Goal: Browse casually

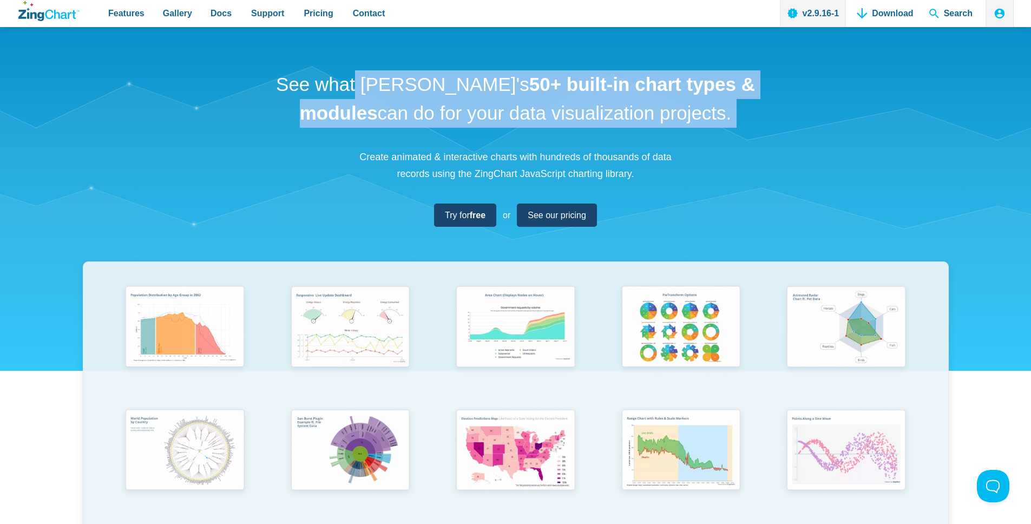
drag, startPoint x: 216, startPoint y: 77, endPoint x: 711, endPoint y: 133, distance: 497.9
click at [711, 133] on div "See what [PERSON_NAME]'s 50+ built-in chart types & modules can do for your dat…" at bounding box center [515, 358] width 1031 height 662
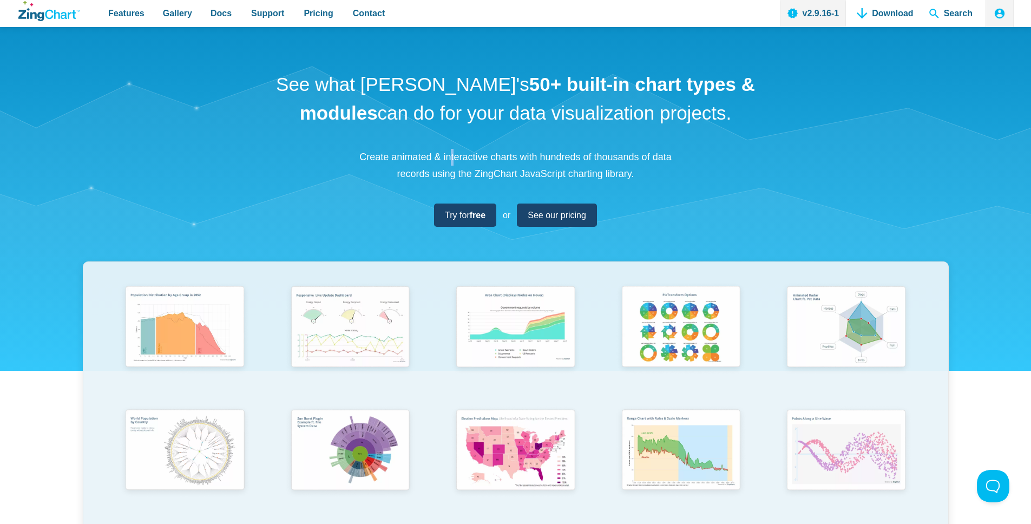
click at [418, 149] on p "Create animated & interactive charts with hundreds of thousands of data records…" at bounding box center [516, 165] width 325 height 33
drag, startPoint x: 342, startPoint y: 152, endPoint x: 665, endPoint y: 177, distance: 324.7
click at [665, 177] on div "See what [PERSON_NAME]'s 50+ built-in chart types & modules can do for your dat…" at bounding box center [515, 358] width 1031 height 662
click at [630, 167] on p "Create animated & interactive charts with hundreds of thousands of data records…" at bounding box center [516, 165] width 325 height 33
drag, startPoint x: 450, startPoint y: 146, endPoint x: 649, endPoint y: 174, distance: 201.2
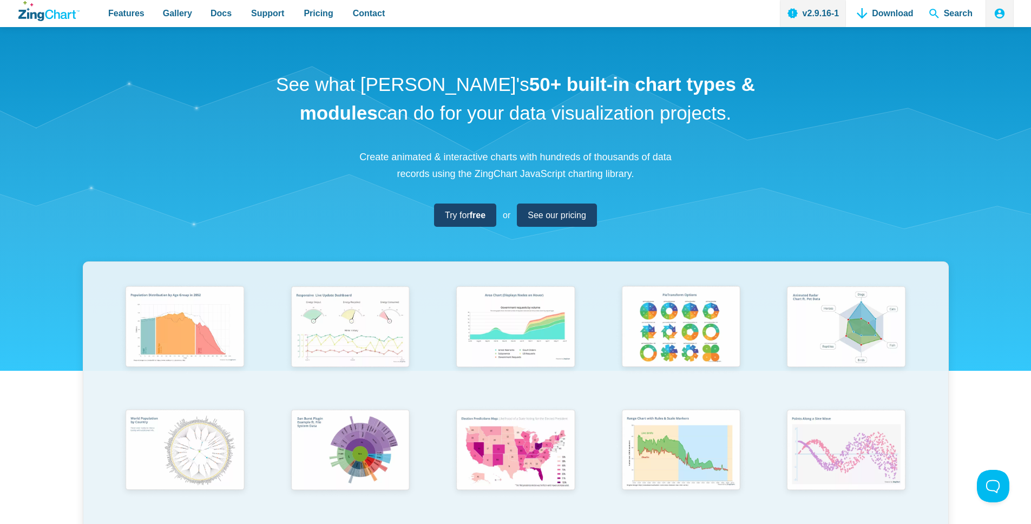
click at [649, 174] on div "See what [PERSON_NAME]'s 50+ built-in chart types & modules can do for your dat…" at bounding box center [515, 358] width 1031 height 662
click at [650, 174] on p "Create animated & interactive charts with hundreds of thousands of data records…" at bounding box center [516, 165] width 325 height 33
